Goal: Entertainment & Leisure: Consume media (video, audio)

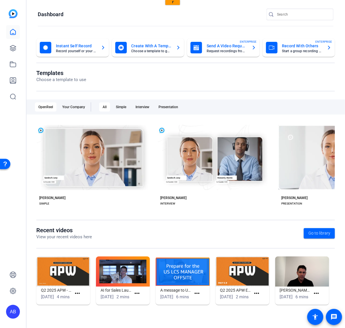
click at [133, 281] on img at bounding box center [123, 271] width 54 height 30
drag, startPoint x: 131, startPoint y: 274, endPoint x: 135, endPoint y: 276, distance: 4.0
click at [132, 274] on img at bounding box center [123, 271] width 54 height 30
click at [117, 276] on img at bounding box center [123, 271] width 54 height 30
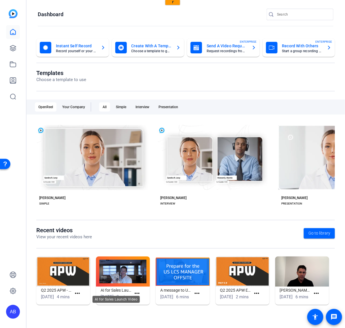
click at [120, 296] on div "AI for Sales Launch Video" at bounding box center [116, 299] width 47 height 7
click at [140, 296] on mat-icon "more_horiz" at bounding box center [137, 293] width 7 height 7
click at [140, 305] on span "View" at bounding box center [149, 305] width 23 height 7
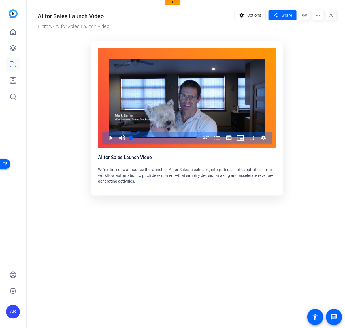
click at [307, 15] on mat-icon "link" at bounding box center [305, 15] width 10 height 10
